Goal: Task Accomplishment & Management: Manage account settings

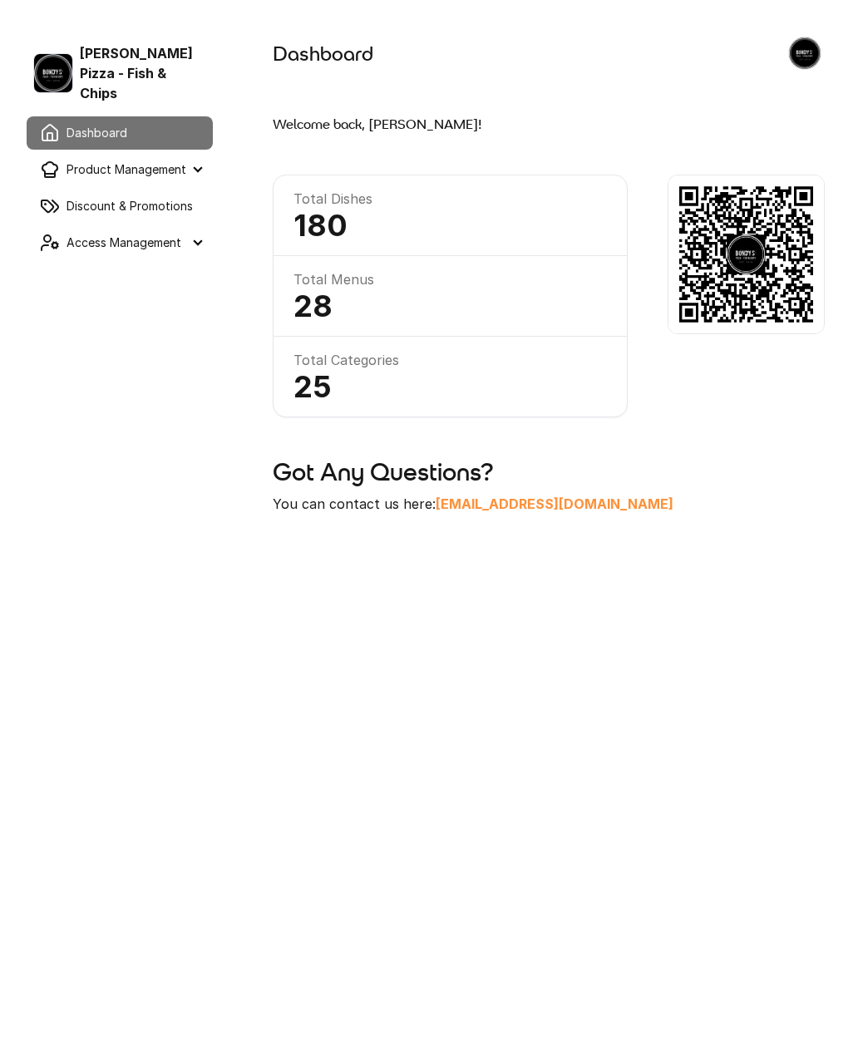
click at [200, 153] on summary "Product Management" at bounding box center [120, 169] width 186 height 33
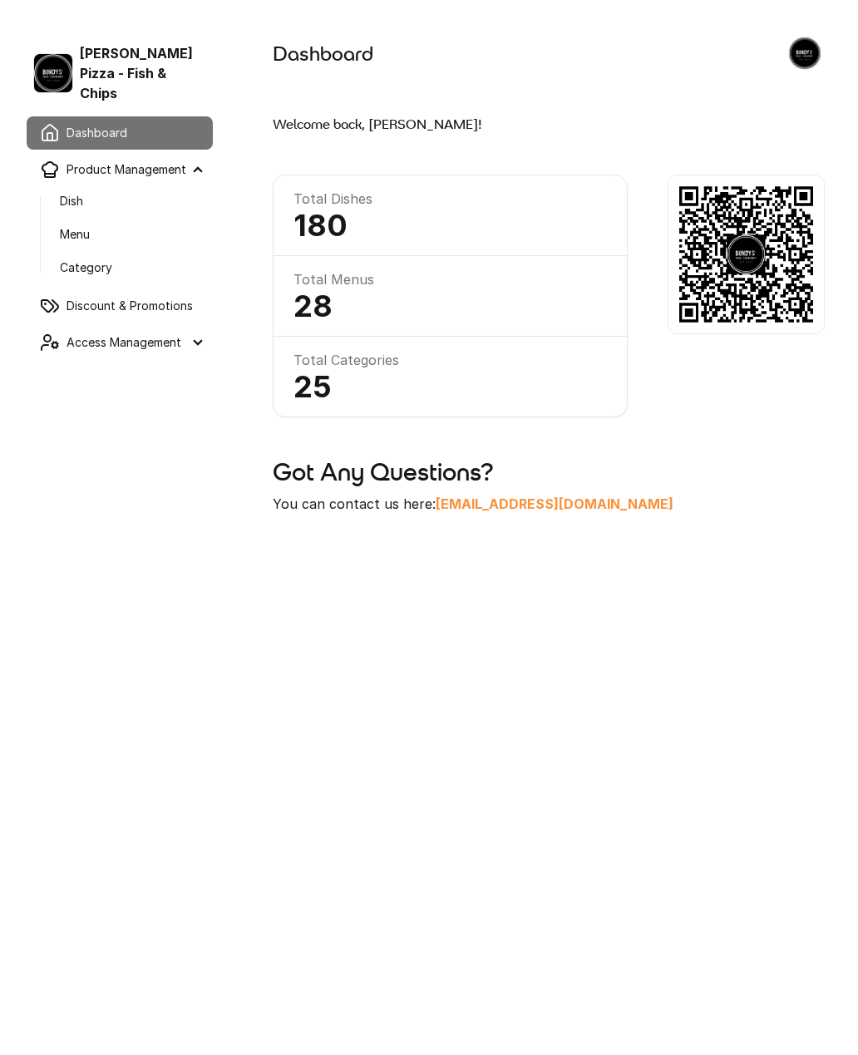
click at [81, 186] on link "Dish" at bounding box center [130, 201] width 166 height 30
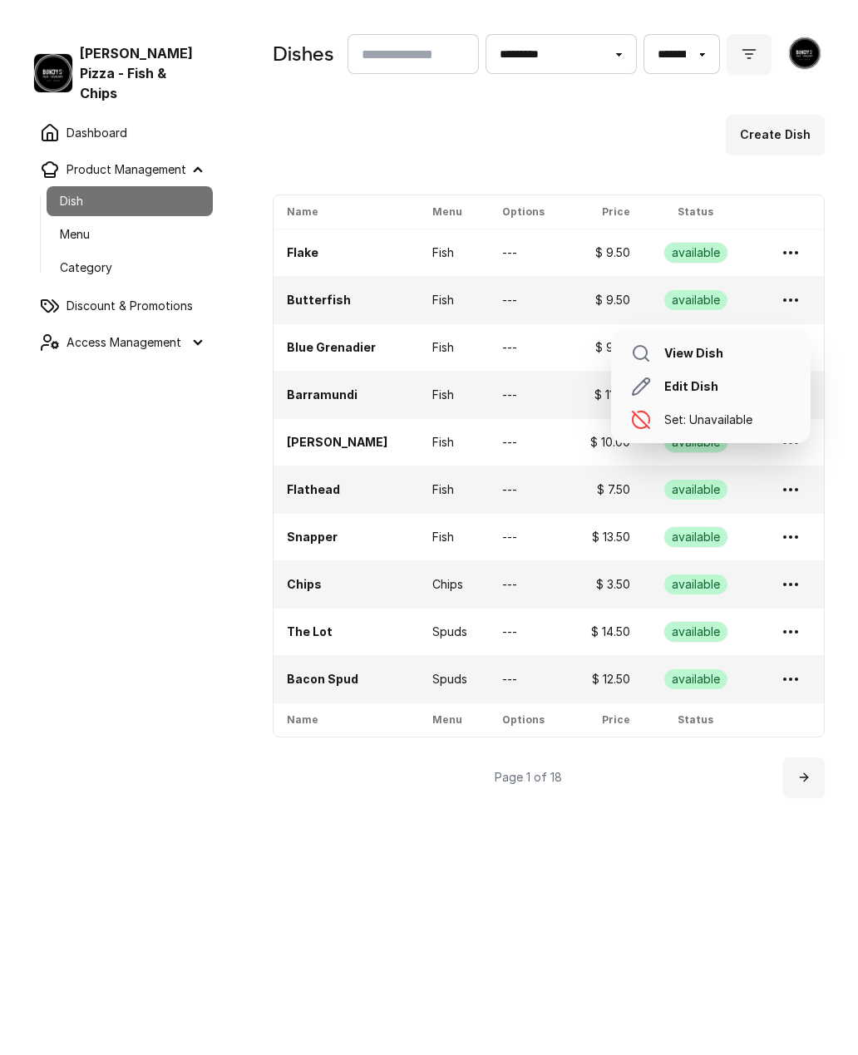
click at [791, 299] on circle at bounding box center [791, 300] width 2 height 2
click at [706, 387] on link "Edit Dish" at bounding box center [711, 386] width 186 height 33
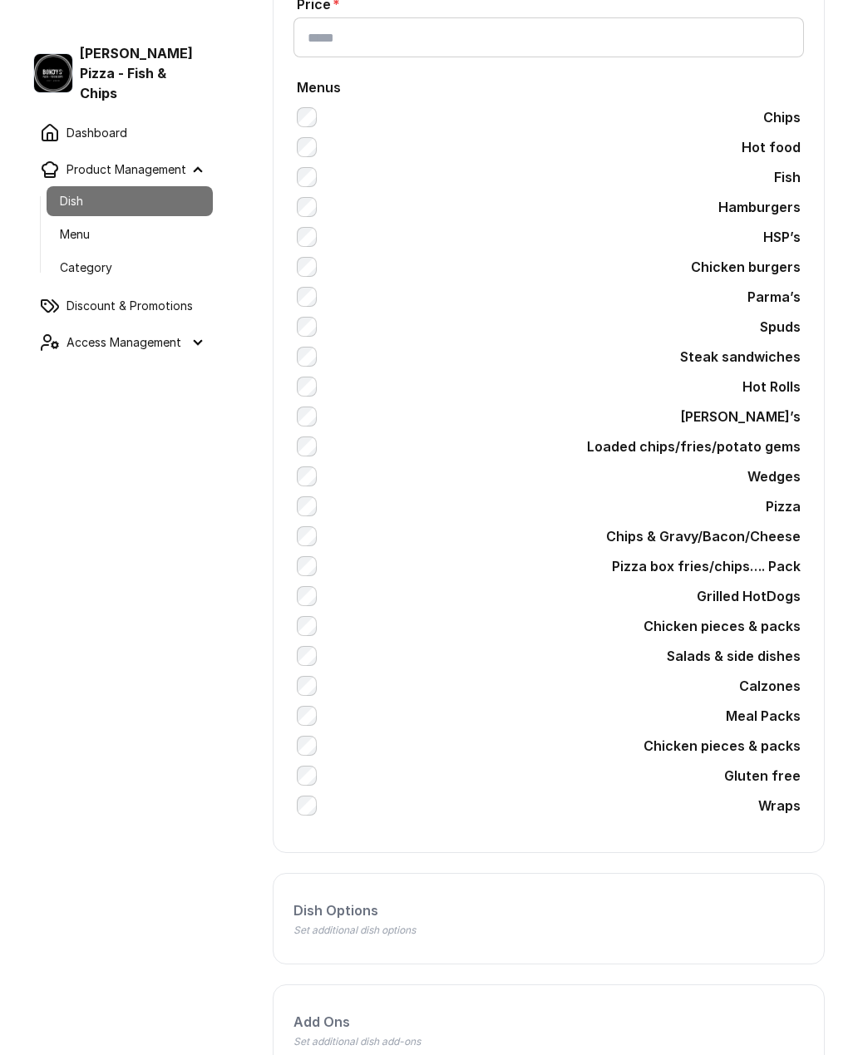
scroll to position [825, 0]
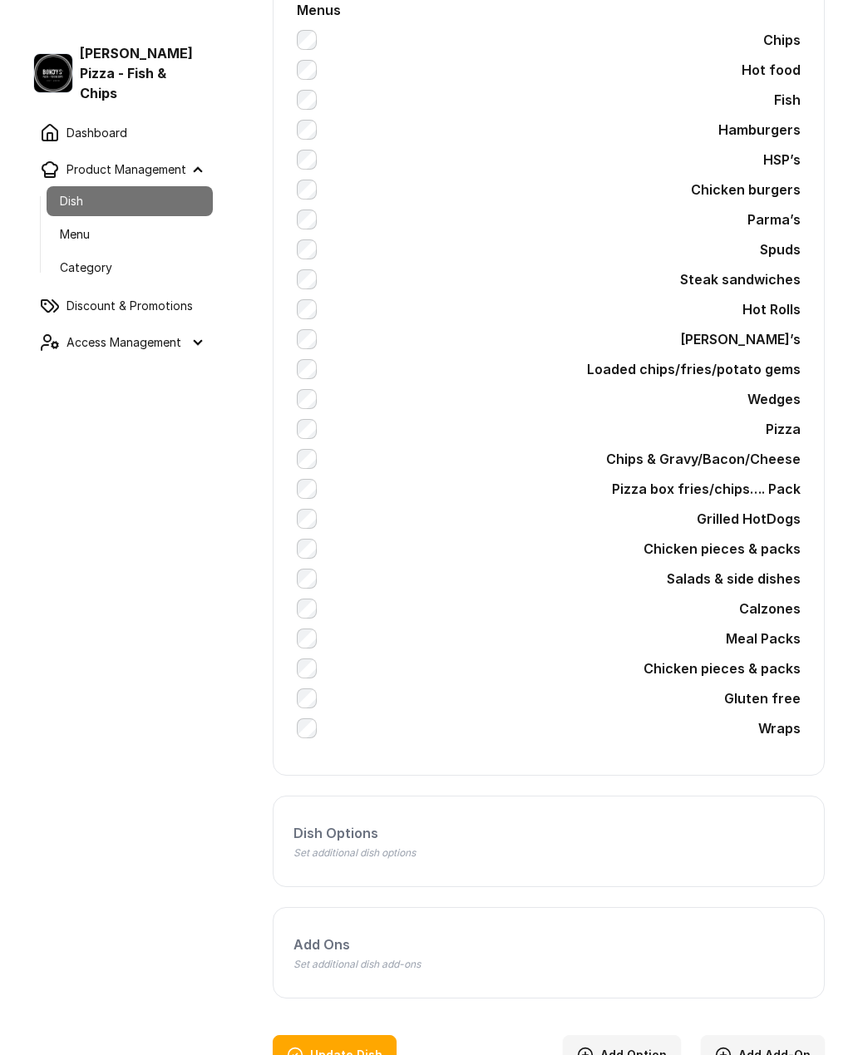
click at [170, 712] on nav "Bondy’s Pizza - Fish & Chips Dashboard Product Management Dish Menu Category Di…" at bounding box center [119, 537] width 239 height 1055
click at [368, 1053] on button "Update Dish" at bounding box center [335, 1055] width 124 height 40
